Goal: Task Accomplishment & Management: Manage account settings

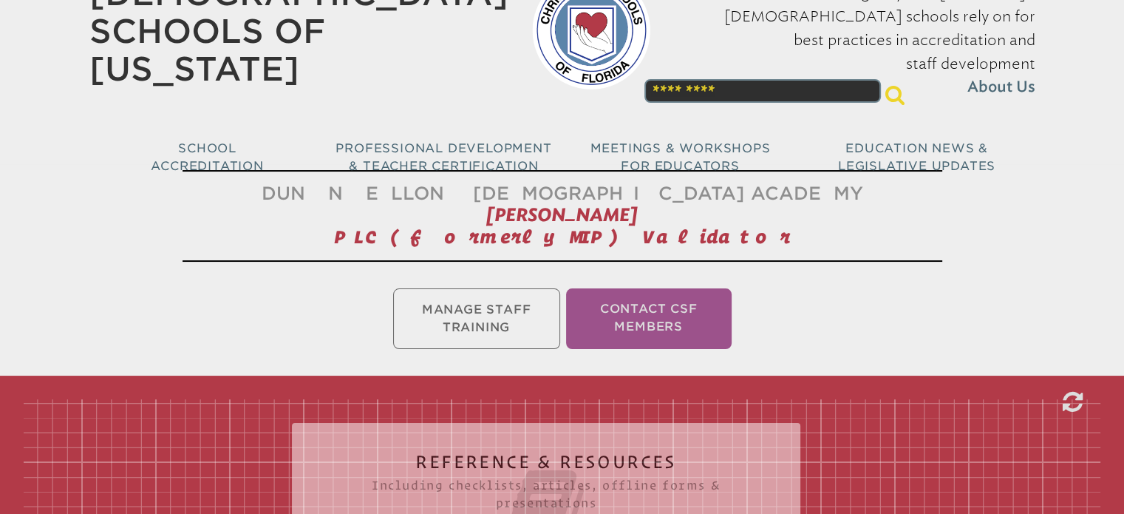
scroll to position [74, 0]
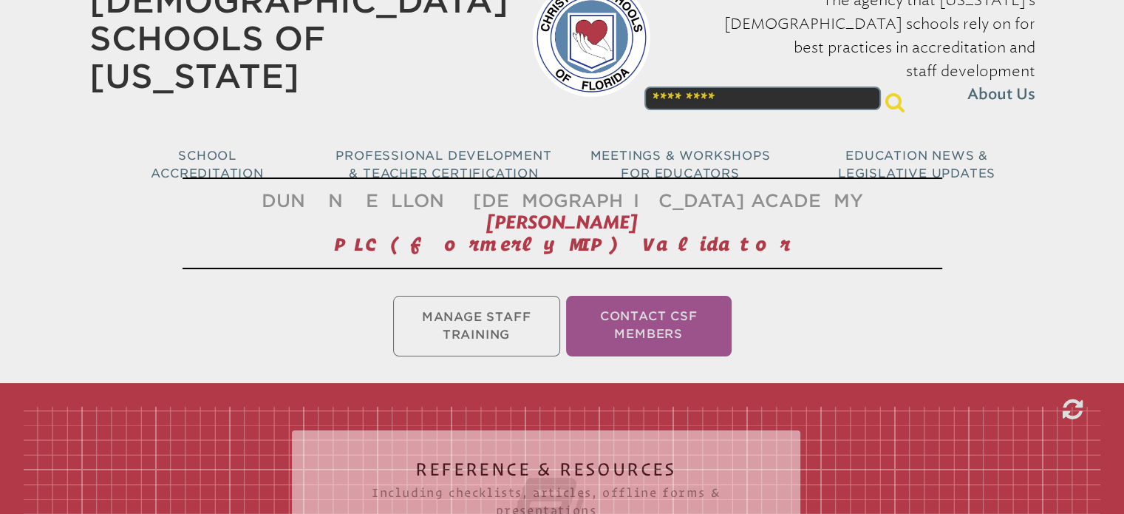
click at [491, 326] on ul "Manage Staff Training Contact CSF Members" at bounding box center [562, 326] width 1124 height 67
click at [493, 315] on ul "Manage Staff Training Contact CSF Members" at bounding box center [562, 326] width 1124 height 67
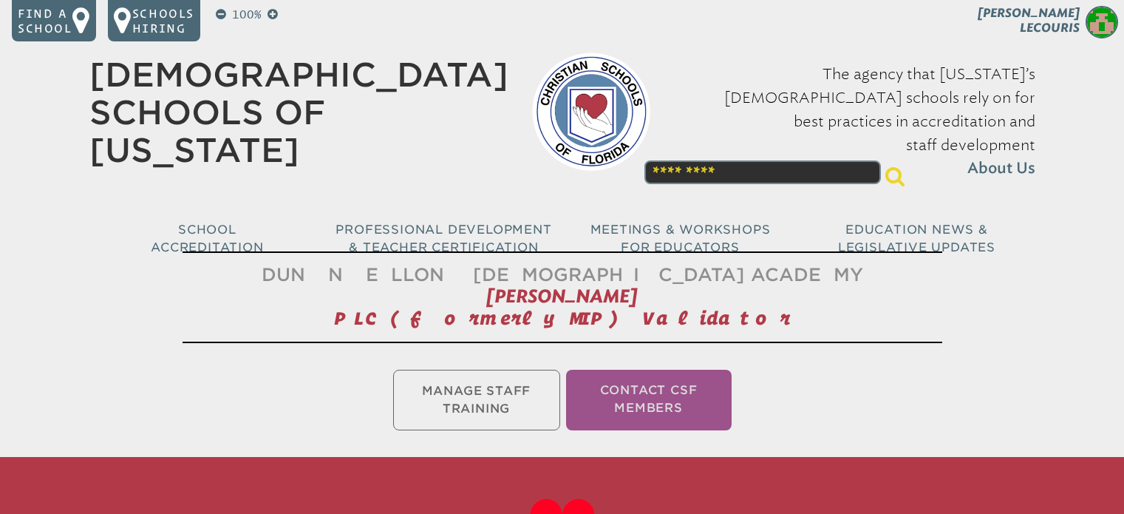
scroll to position [74, 0]
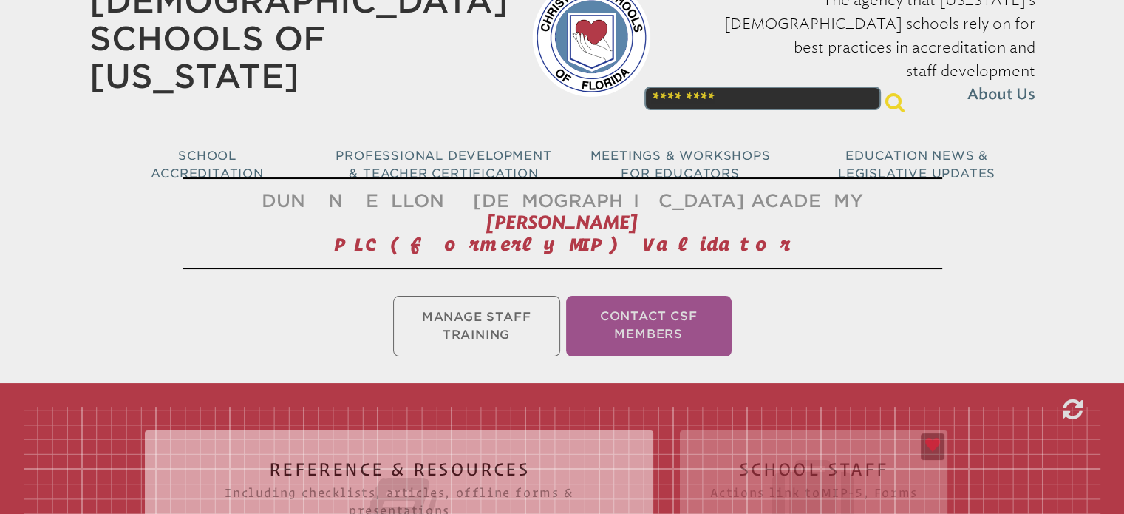
click at [506, 327] on ul "Manage Staff Training Contact CSF Members" at bounding box center [562, 326] width 1124 height 67
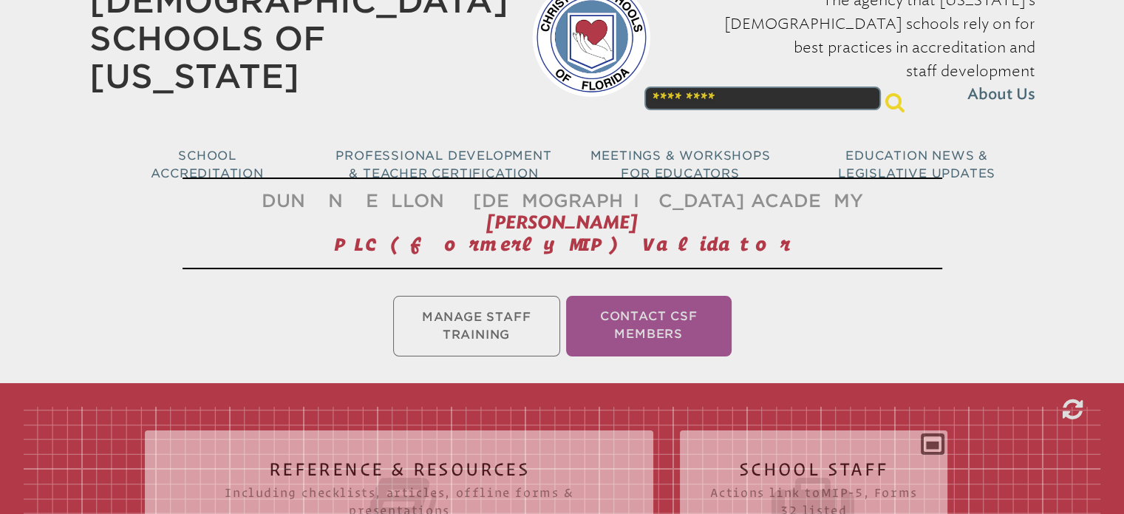
click at [503, 327] on ul "Manage Staff Training Contact CSF Members" at bounding box center [562, 326] width 1124 height 67
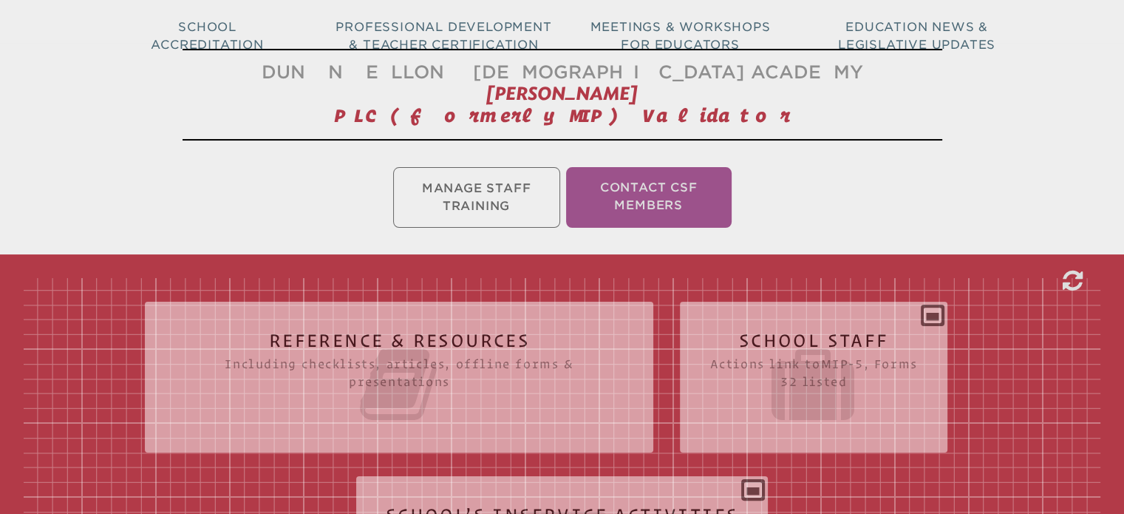
scroll to position [370, 0]
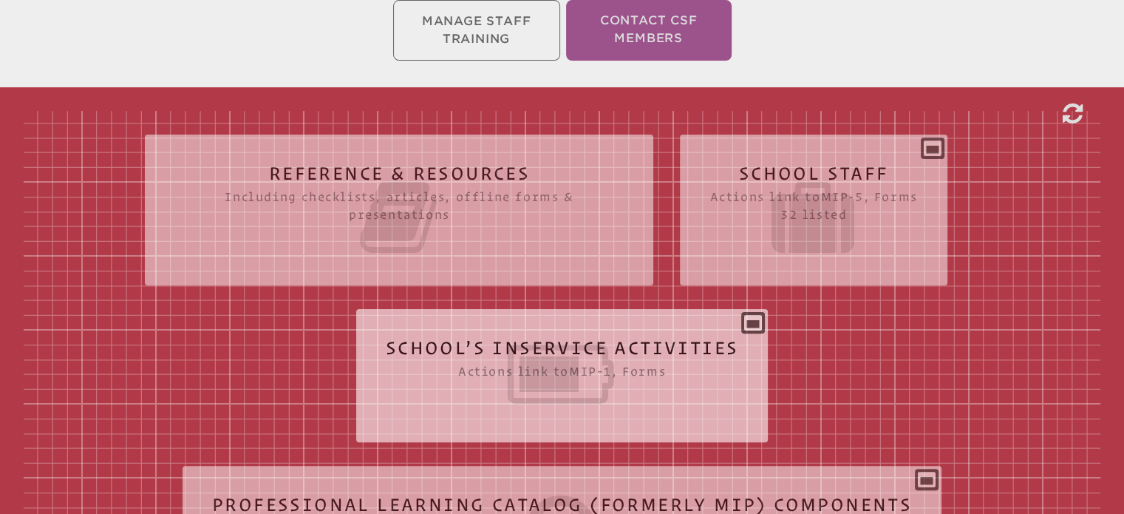
click at [547, 396] on icon at bounding box center [562, 374] width 353 height 83
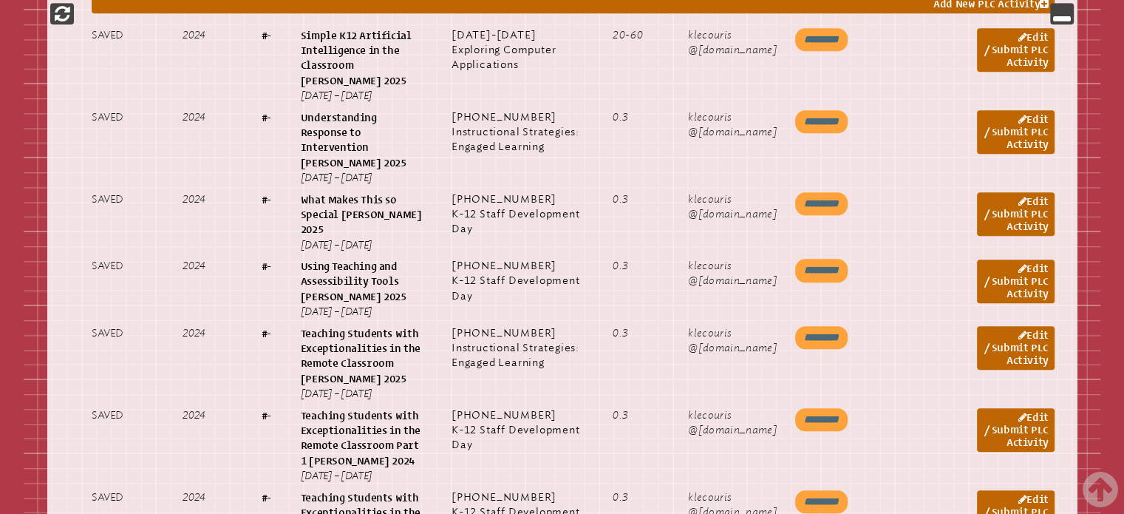
scroll to position [961, 0]
